Goal: Task Accomplishment & Management: Use online tool/utility

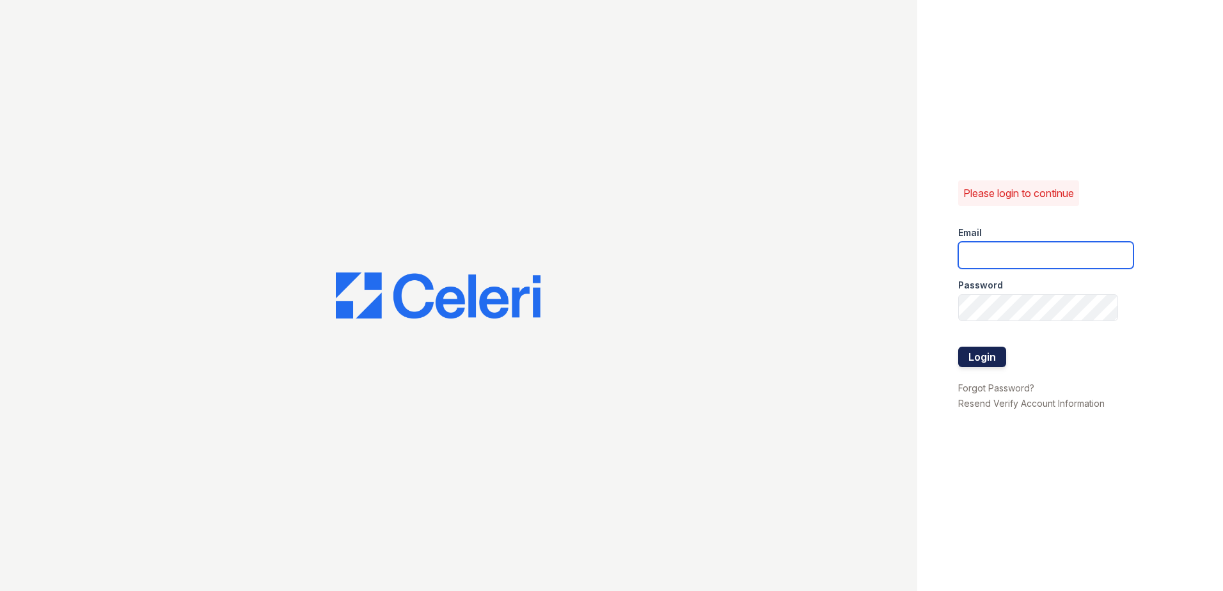
type input "[EMAIL_ADDRESS][DOMAIN_NAME]"
click at [974, 357] on button "Login" at bounding box center [982, 357] width 48 height 20
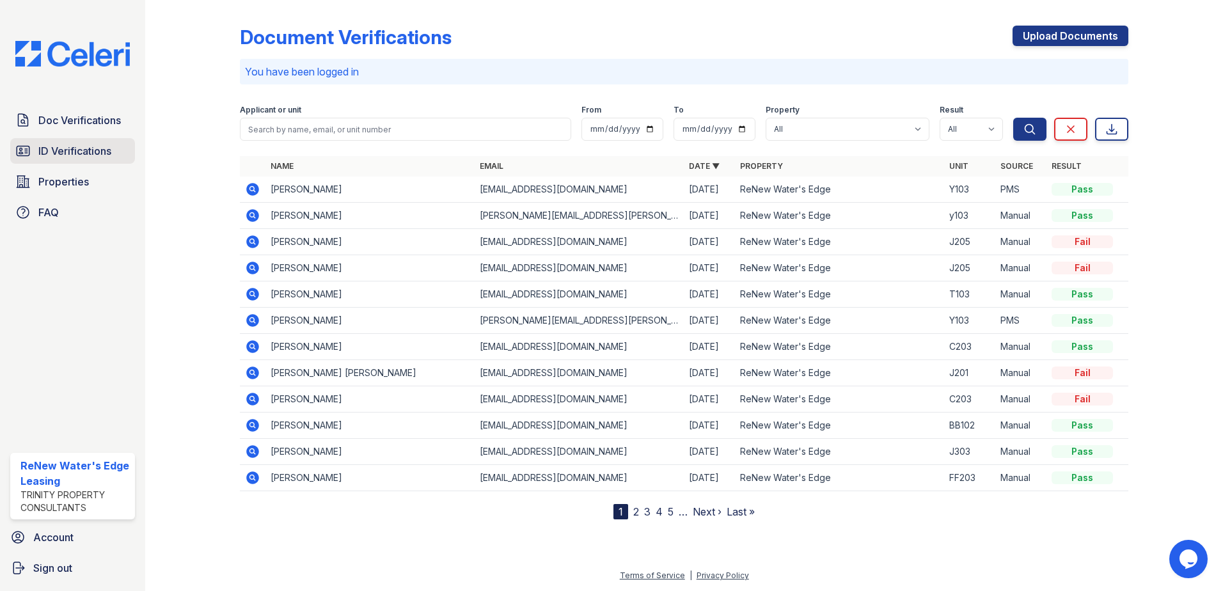
click at [113, 152] on link "ID Verifications" at bounding box center [72, 151] width 125 height 26
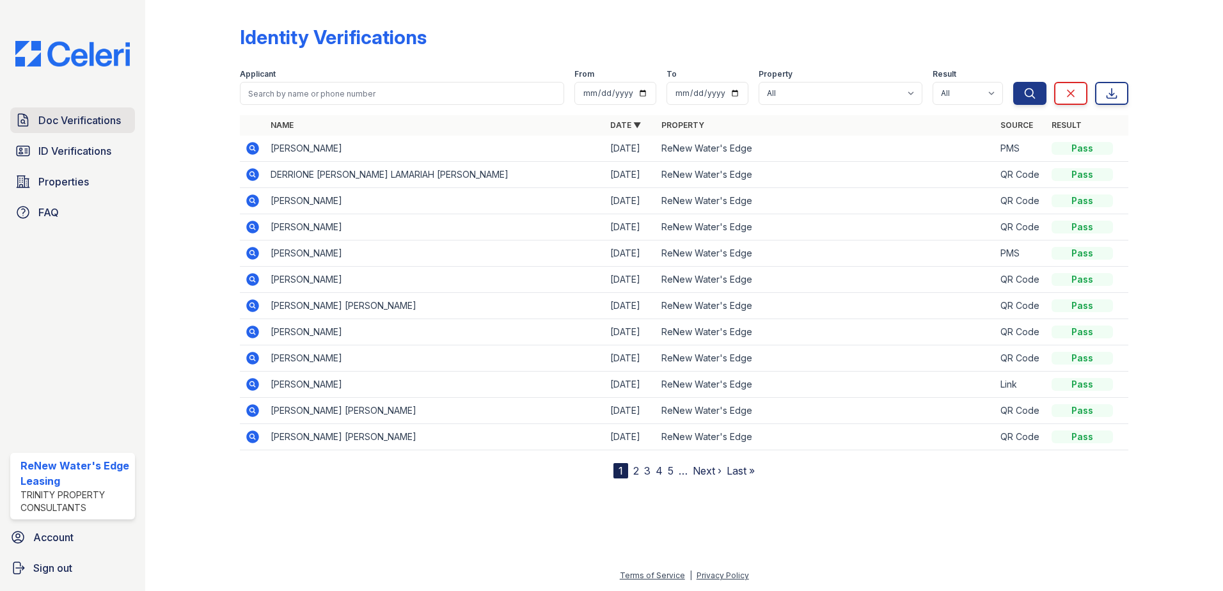
click at [104, 127] on span "Doc Verifications" at bounding box center [79, 120] width 83 height 15
click at [97, 146] on span "ID Verifications" at bounding box center [74, 150] width 73 height 15
click at [78, 148] on span "ID Verifications" at bounding box center [74, 150] width 73 height 15
click at [94, 150] on span "ID Verifications" at bounding box center [74, 150] width 73 height 15
click at [91, 154] on span "ID Verifications" at bounding box center [74, 150] width 73 height 15
